Goal: Contribute content: Add original content to the website for others to see

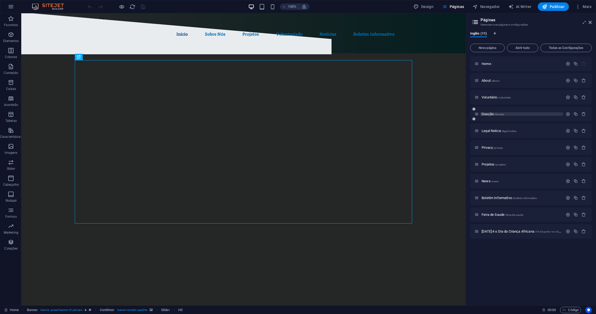
click at [497, 115] on span "/doacao" at bounding box center [499, 114] width 10 height 3
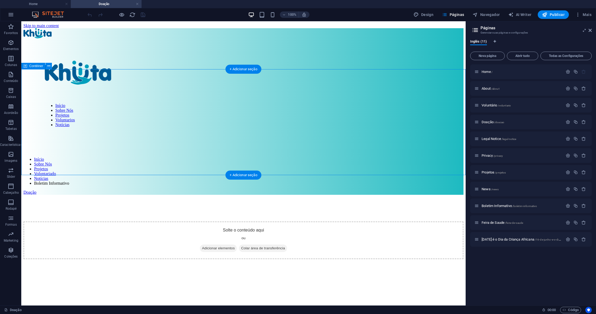
click at [209, 244] on span "Adicionar elementos" at bounding box center [218, 247] width 37 height 7
click at [214, 244] on span "Adicionar elementos" at bounding box center [218, 247] width 37 height 7
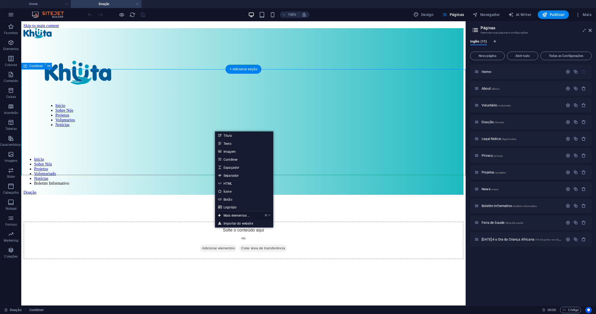
click at [241, 214] on link "⌘ ⏎ Mais elementos ..." at bounding box center [234, 215] width 38 height 8
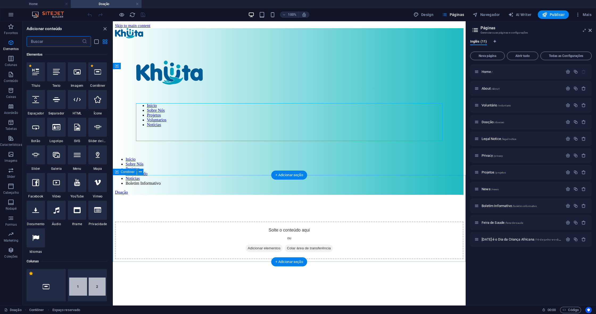
scroll to position [57, 0]
click at [56, 194] on span "Vídeo" at bounding box center [56, 196] width 19 height 4
select select "%"
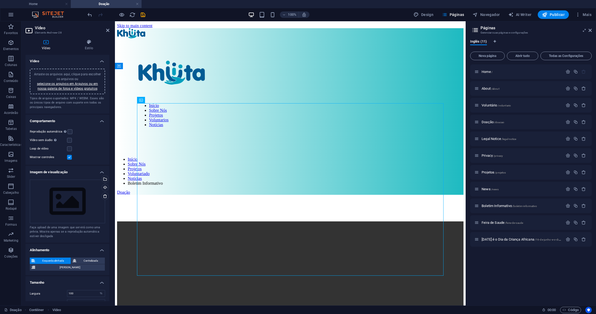
drag, startPoint x: 154, startPoint y: 112, endPoint x: 229, endPoint y: 97, distance: 76.8
drag, startPoint x: 253, startPoint y: 120, endPoint x: 132, endPoint y: 85, distance: 125.9
drag, startPoint x: 263, startPoint y: 123, endPoint x: 131, endPoint y: 65, distance: 144.1
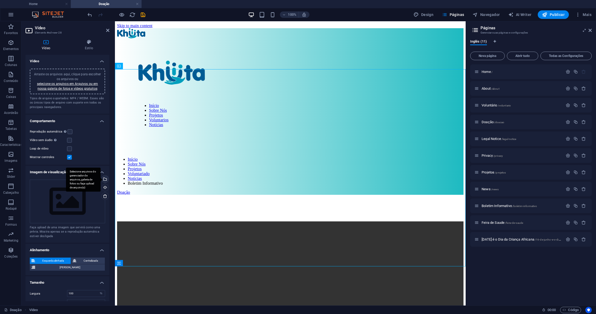
click at [105, 178] on div "Selecione arquivos do gerenciador de arquivos, galeria de fotos ou faça upload …" at bounding box center [105, 179] width 8 height 8
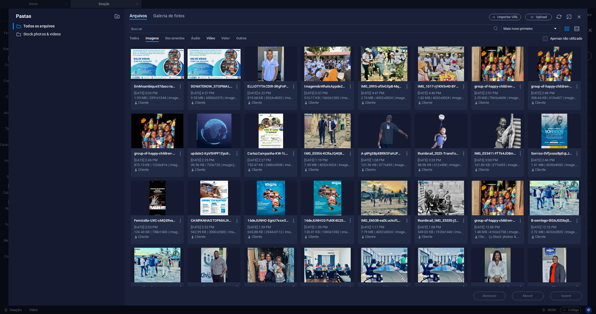
click at [211, 40] on span "Vídeo" at bounding box center [210, 38] width 9 height 7
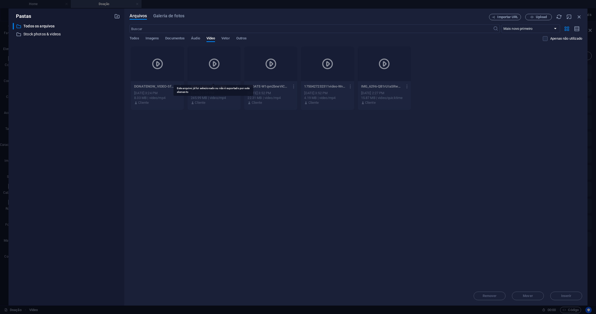
click at [222, 72] on div at bounding box center [213, 64] width 53 height 35
click at [200, 68] on div at bounding box center [213, 64] width 53 height 35
click at [538, 16] on span "Upload" at bounding box center [540, 16] width 11 height 3
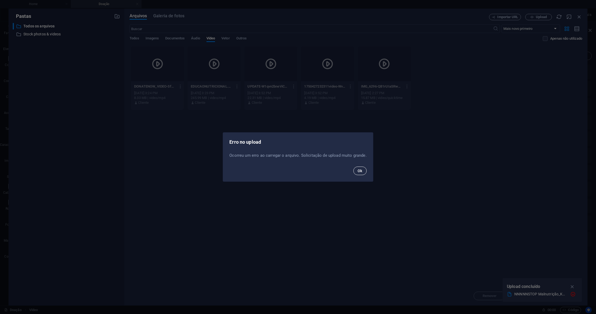
click at [362, 172] on button "Ok" at bounding box center [359, 170] width 13 height 9
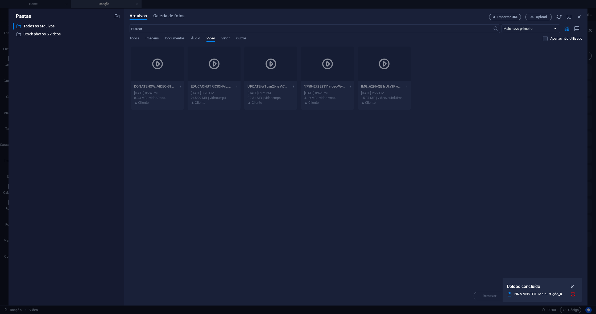
click at [572, 286] on icon "button" at bounding box center [572, 286] width 6 height 6
click at [537, 16] on span "Upload" at bounding box center [540, 16] width 11 height 3
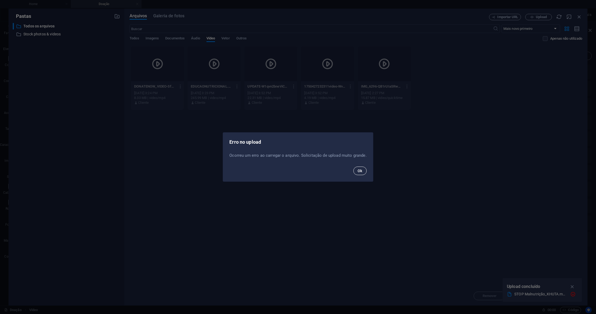
click at [354, 170] on button "Ok" at bounding box center [359, 170] width 13 height 9
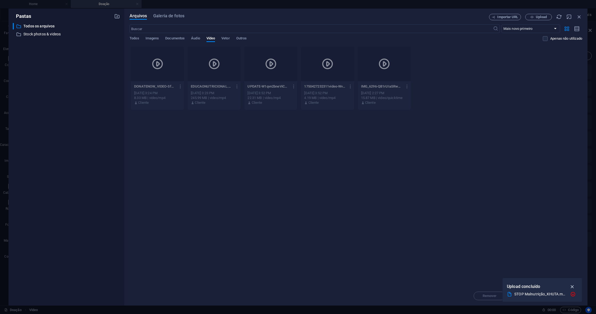
click at [574, 288] on icon "button" at bounding box center [572, 286] width 6 height 6
click at [544, 17] on span "Upload" at bounding box center [540, 16] width 11 height 3
click at [541, 261] on div "Solte os arquivos aqui para carregá-los instantaneamente DONATENOW_VIDEO-SfHipd…" at bounding box center [355, 166] width 452 height 240
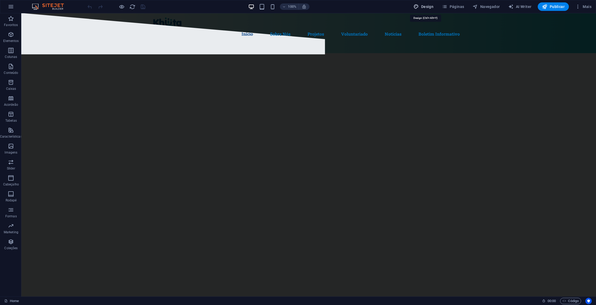
click at [432, 10] on button "Design" at bounding box center [423, 6] width 24 height 9
select select "px"
select select "400"
select select "px"
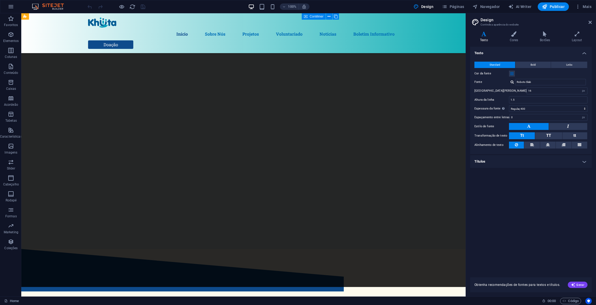
scroll to position [642, 0]
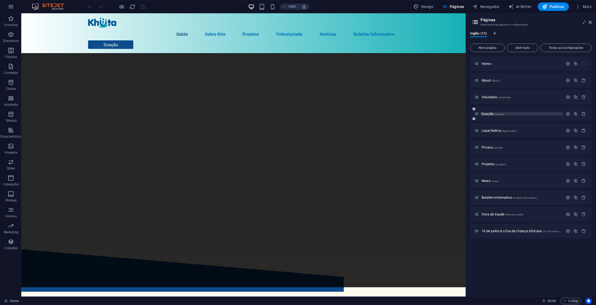
click at [487, 112] on span "Doação /doacao" at bounding box center [492, 114] width 23 height 4
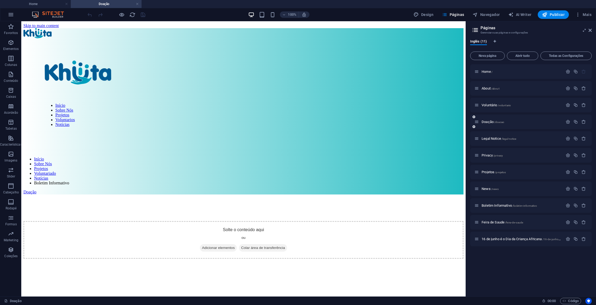
scroll to position [0, 0]
click at [205, 244] on span "Adicionar elementos" at bounding box center [218, 247] width 37 height 7
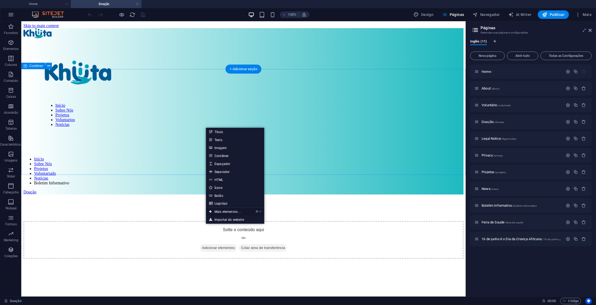
click at [236, 211] on link "⌘ ⏎ Mais elementos ..." at bounding box center [225, 212] width 38 height 8
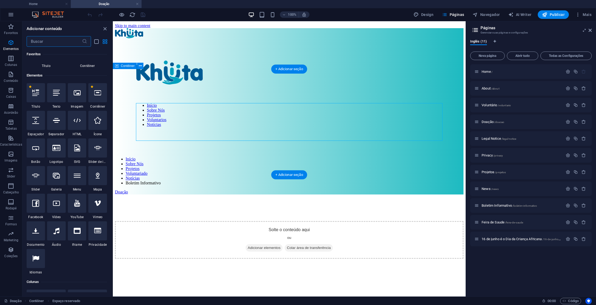
scroll to position [57, 0]
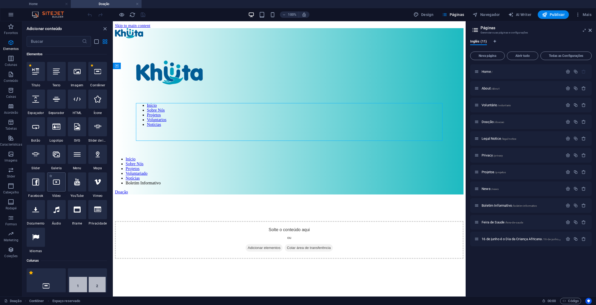
click at [58, 179] on icon at bounding box center [56, 182] width 7 height 7
select select "%"
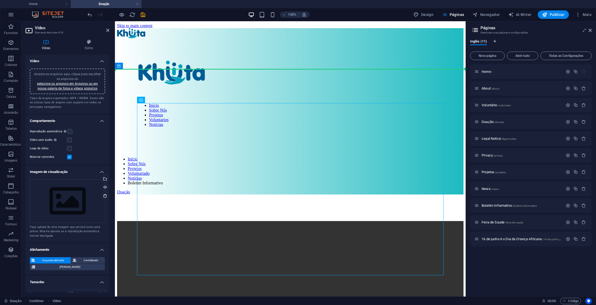
drag, startPoint x: 266, startPoint y: 122, endPoint x: 143, endPoint y: 62, distance: 137.7
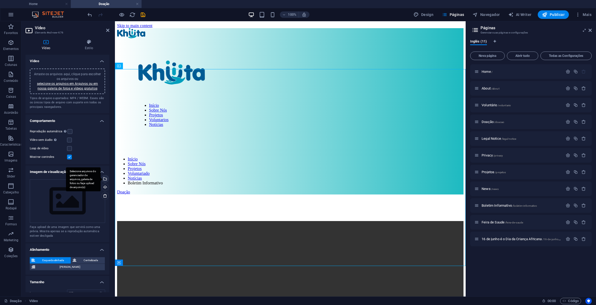
click at [106, 179] on div "Selecione arquivos do gerenciador de arquivos, galeria de fotos ou faça upload …" at bounding box center [105, 179] width 8 height 8
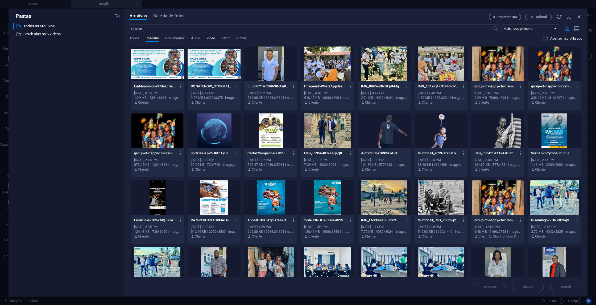
click at [214, 39] on span "Vídeo" at bounding box center [210, 38] width 9 height 7
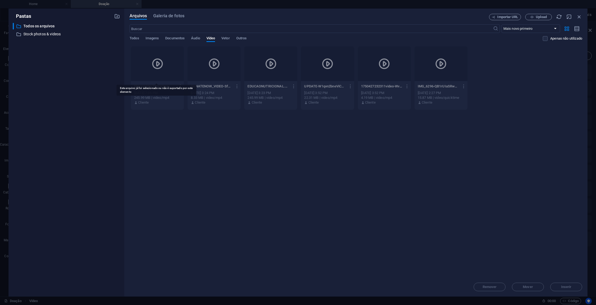
click at [154, 78] on div at bounding box center [157, 64] width 53 height 35
click at [157, 63] on icon at bounding box center [157, 63] width 13 height 13
click at [159, 68] on icon at bounding box center [157, 63] width 13 height 13
click at [158, 65] on icon at bounding box center [157, 63] width 13 height 13
click at [161, 65] on icon at bounding box center [157, 63] width 13 height 13
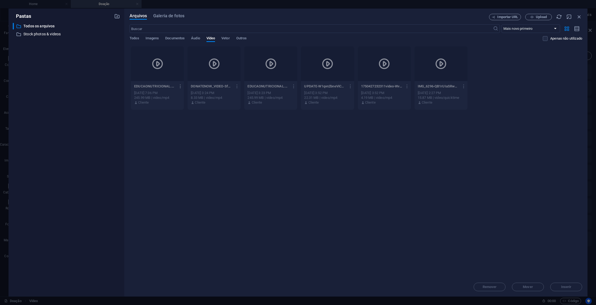
click at [178, 86] on icon "button" at bounding box center [180, 86] width 5 height 5
click at [176, 101] on h6 "Visualizar" at bounding box center [183, 100] width 30 height 6
drag, startPoint x: 533, startPoint y: 15, endPoint x: 489, endPoint y: 81, distance: 79.8
click at [494, 75] on div "Arquivos Galeria de fotos Importar URL Upload ​ Mais novo primeiro Mais antigo …" at bounding box center [355, 153] width 452 height 278
click at [464, 86] on icon "button" at bounding box center [463, 86] width 5 height 5
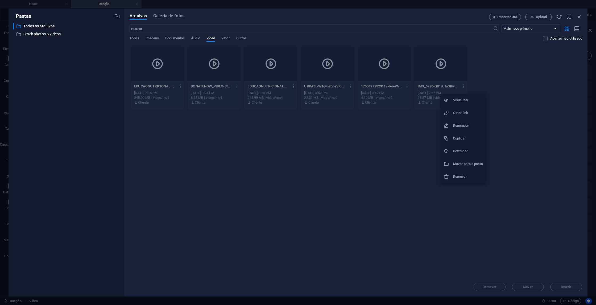
click at [469, 175] on h6 "Remover" at bounding box center [468, 177] width 30 height 6
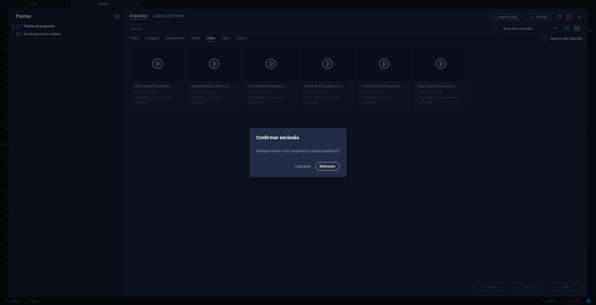
click at [332, 165] on span "Remover" at bounding box center [327, 166] width 16 height 4
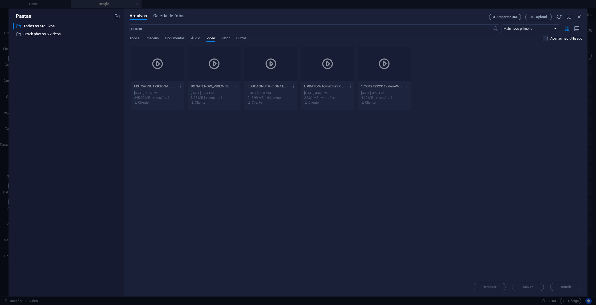
click at [407, 86] on icon "button" at bounding box center [406, 86] width 5 height 5
click at [405, 175] on h6 "Remover" at bounding box center [411, 177] width 30 height 6
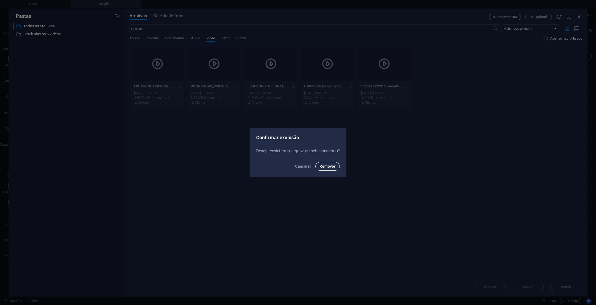
click at [332, 169] on button "Remover" at bounding box center [327, 166] width 24 height 9
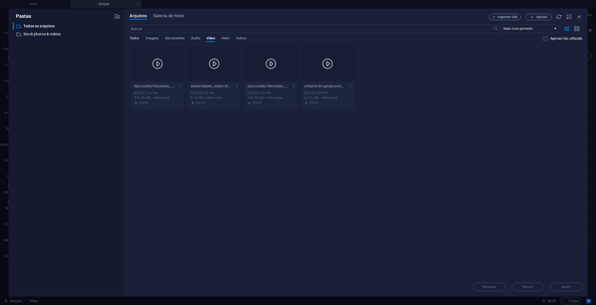
click at [135, 38] on span "Todos" at bounding box center [133, 38] width 9 height 7
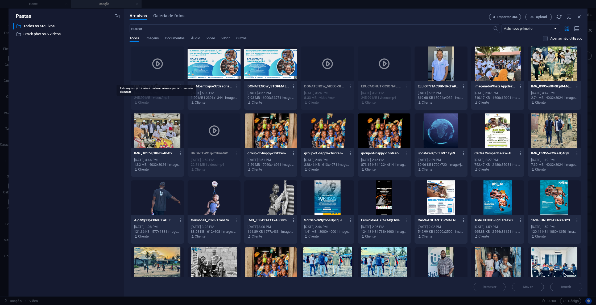
click at [155, 67] on icon at bounding box center [157, 63] width 13 height 13
click at [397, 78] on div at bounding box center [384, 64] width 53 height 35
click at [407, 86] on icon "button" at bounding box center [406, 86] width 5 height 5
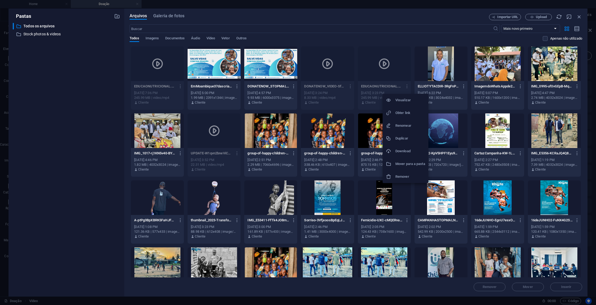
click at [409, 173] on li "Remover" at bounding box center [405, 176] width 46 height 13
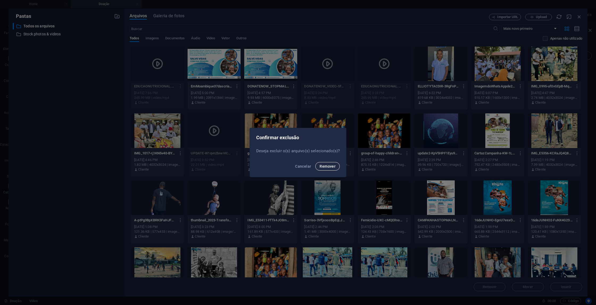
click at [331, 165] on span "Remover" at bounding box center [327, 166] width 16 height 4
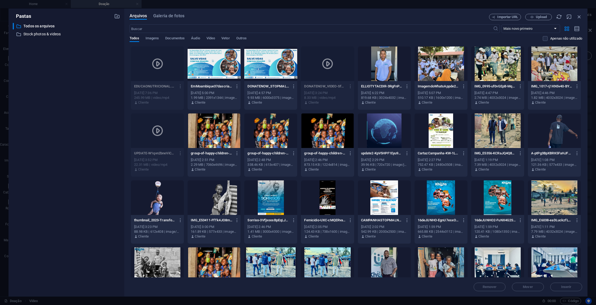
click at [214, 68] on div at bounding box center [213, 64] width 53 height 35
click at [573, 288] on span "Inserir" at bounding box center [566, 287] width 28 height 3
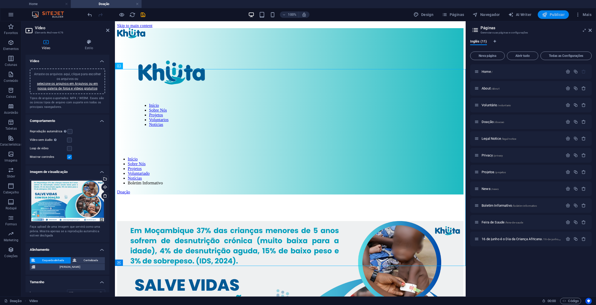
click at [553, 15] on span "Publicar" at bounding box center [553, 14] width 23 height 5
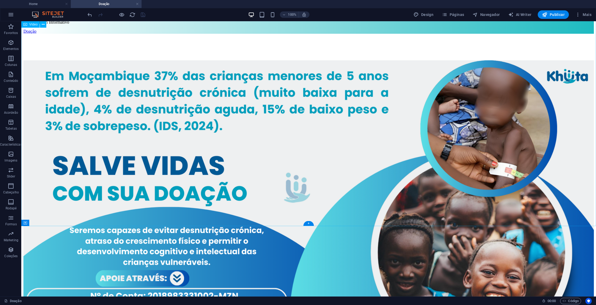
scroll to position [168, 0]
